Goal: Transaction & Acquisition: Purchase product/service

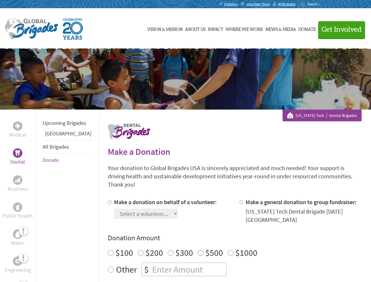
click at [325, 4] on div "Search for:" at bounding box center [313, 4] width 24 height 5
click at [339, 29] on span "Get Involved" at bounding box center [342, 29] width 40 height 7
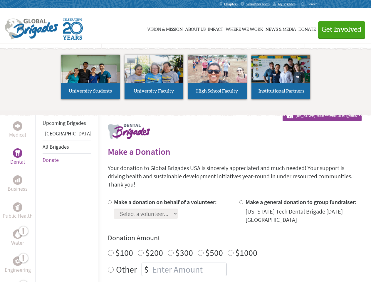
click at [186, 79] on li "High School Faculty" at bounding box center [218, 77] width 64 height 54
click at [39, 196] on div "Upcoming Brigades Panama All Brigades Donate" at bounding box center [66, 251] width 63 height 282
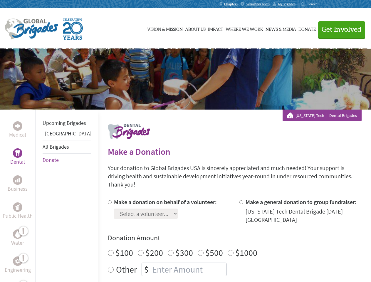
click at [236, 247] on label "$1000" at bounding box center [247, 252] width 22 height 11
click at [228, 250] on input "$1000" at bounding box center [231, 253] width 6 height 6
radio input "true"
click at [108, 201] on input "Make a donation on behalf of a volunteer:" at bounding box center [110, 203] width 4 height 4
radio input "true"
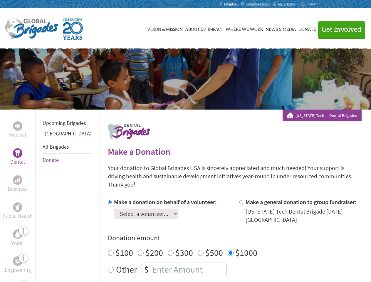
click at [240, 201] on input "Make a general donation to group fundraiser:" at bounding box center [242, 203] width 4 height 4
radio input "true"
